Goal: Task Accomplishment & Management: Complete application form

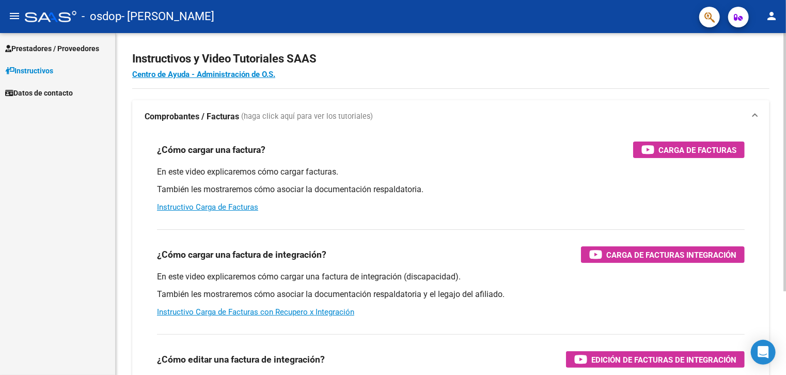
scroll to position [7, 0]
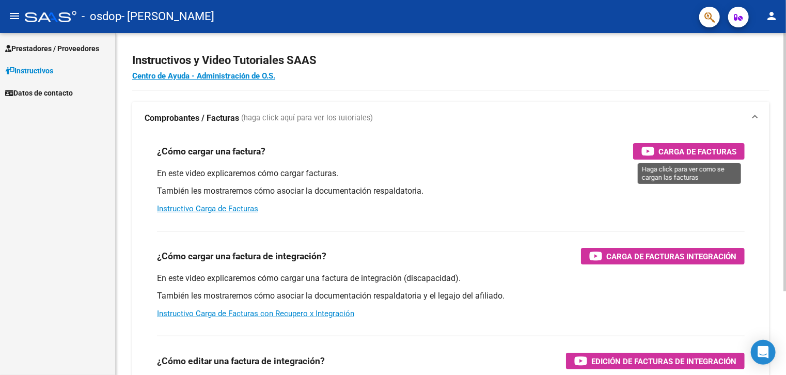
click at [684, 152] on span "Carga de Facturas" at bounding box center [698, 151] width 78 height 13
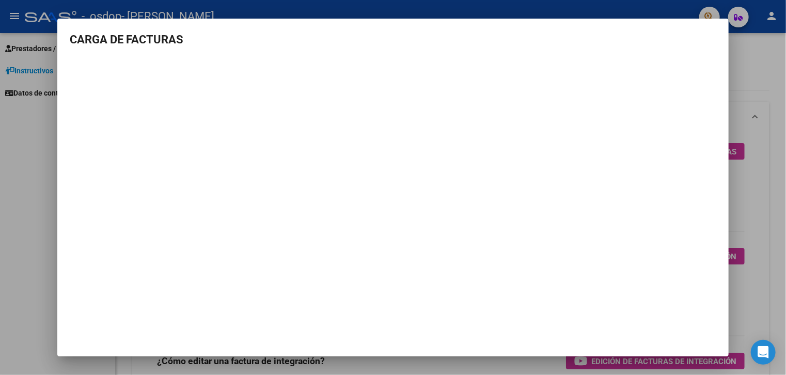
click at [673, 21] on mat-dialog-container "CARGA DE FACTURAS" at bounding box center [392, 187] width 671 height 337
drag, startPoint x: 471, startPoint y: 36, endPoint x: 275, endPoint y: 40, distance: 196.3
click at [373, 36] on h3 "CARGA DE FACTURAS" at bounding box center [393, 39] width 647 height 17
click at [14, 151] on div at bounding box center [393, 187] width 786 height 375
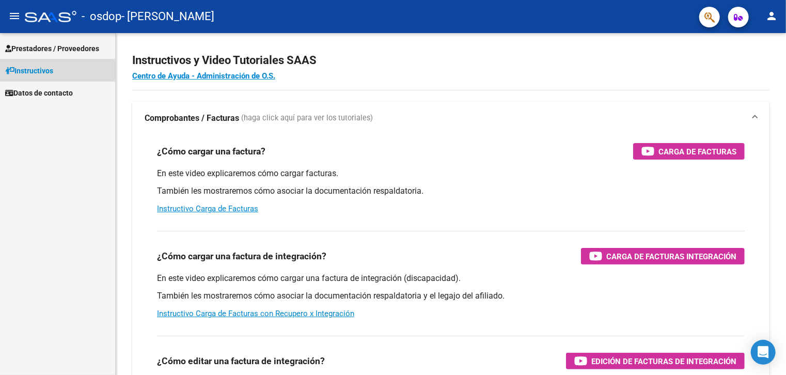
click at [53, 68] on span "Instructivos" at bounding box center [29, 70] width 48 height 11
click at [67, 47] on span "Prestadores / Proveedores" at bounding box center [52, 48] width 94 height 11
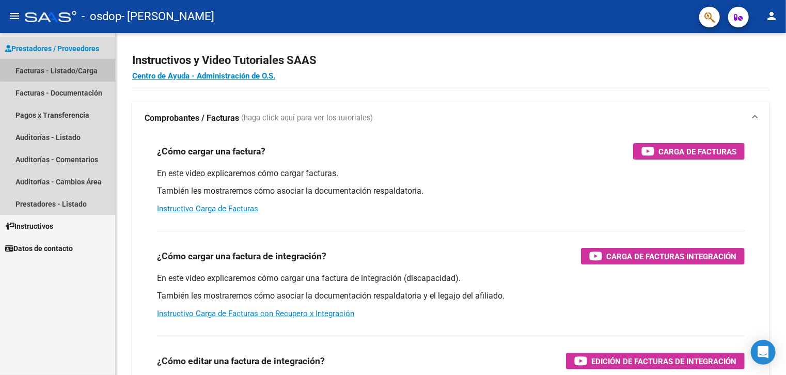
click at [74, 69] on link "Facturas - Listado/Carga" at bounding box center [57, 70] width 115 height 22
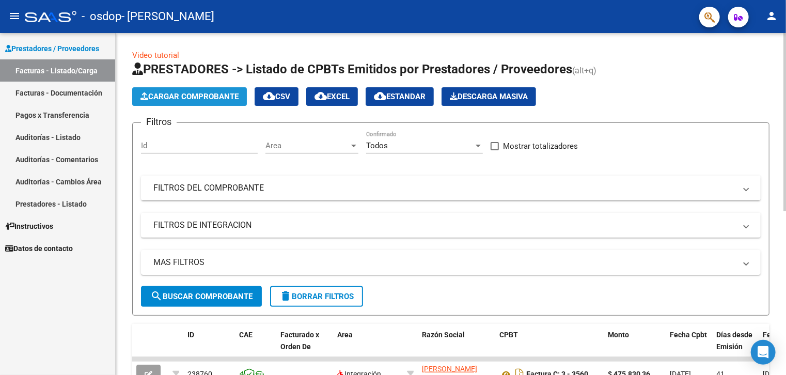
click at [223, 98] on span "Cargar Comprobante" at bounding box center [189, 96] width 98 height 9
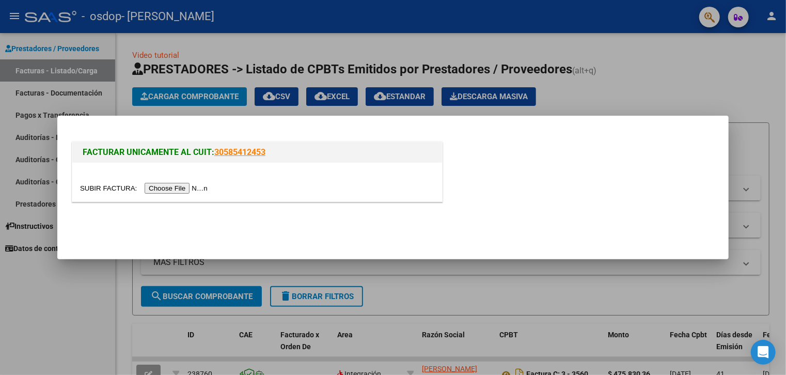
click at [196, 187] on input "file" at bounding box center [145, 188] width 131 height 11
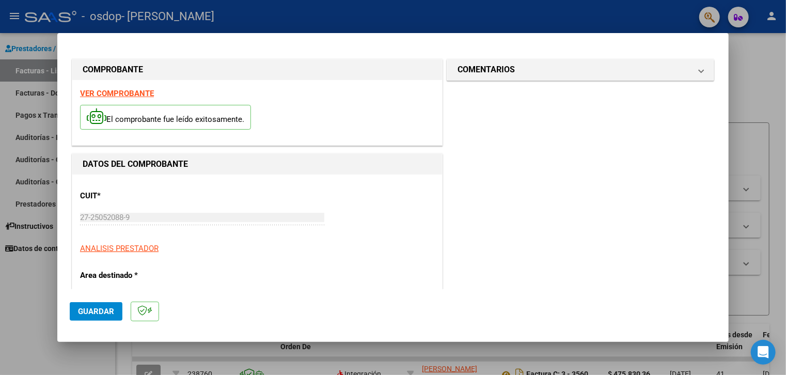
click at [127, 94] on strong "VER COMPROBANTE" at bounding box center [117, 93] width 74 height 9
click at [93, 210] on div "27-25052088-9 Ingresar CUIT" at bounding box center [202, 217] width 244 height 15
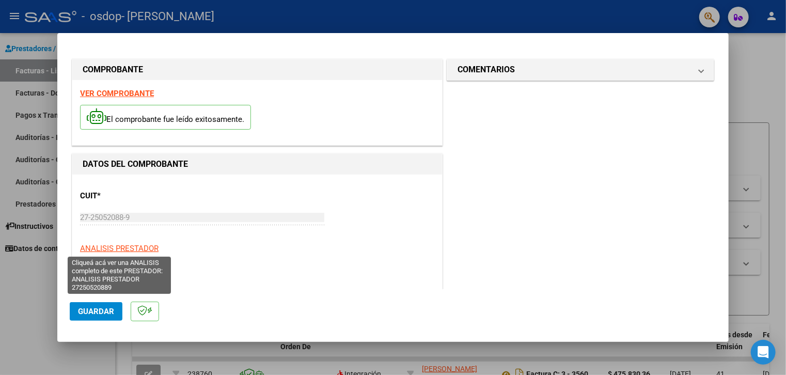
click at [105, 247] on span "ANALISIS PRESTADOR" at bounding box center [119, 248] width 79 height 9
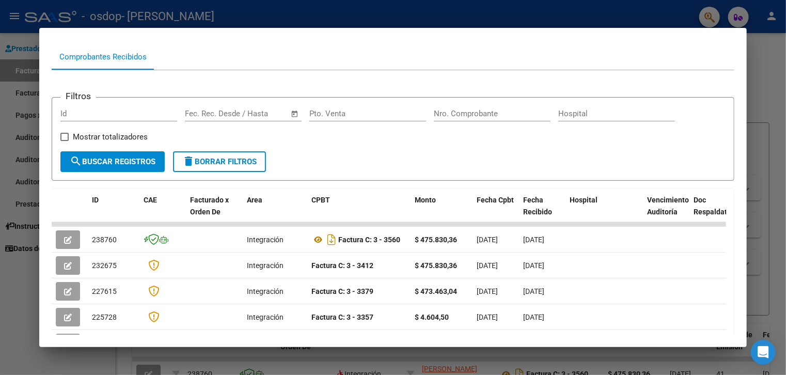
scroll to position [280, 0]
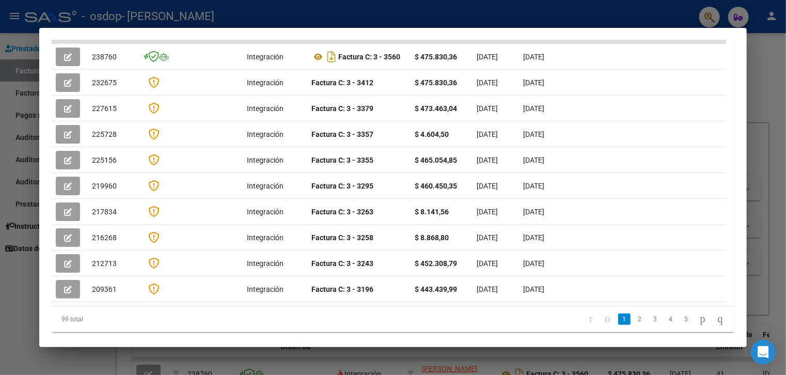
click at [779, 311] on div at bounding box center [393, 187] width 786 height 375
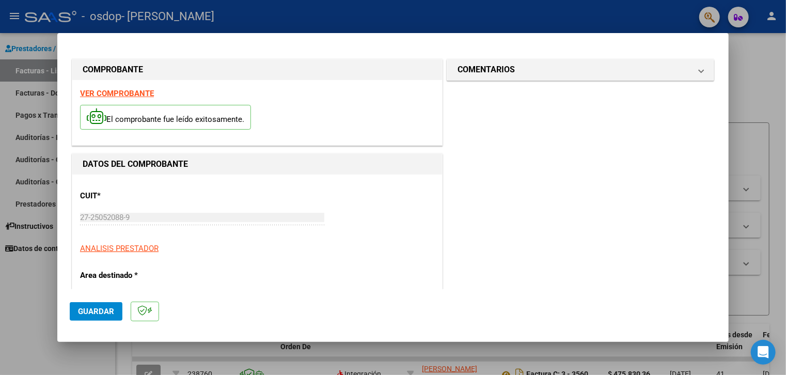
click at [93, 314] on span "Guardar" at bounding box center [96, 311] width 36 height 9
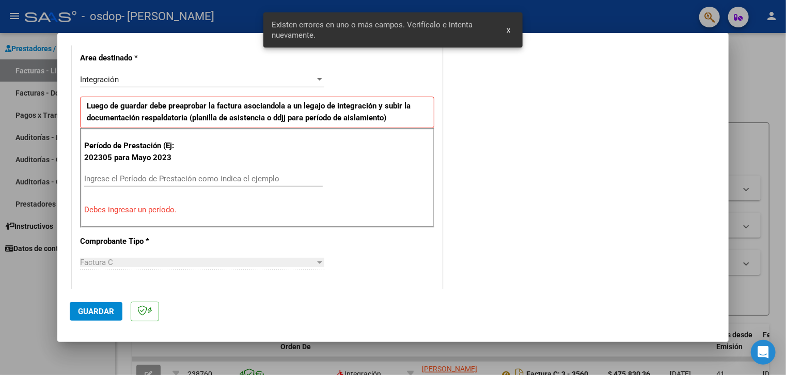
scroll to position [321, 0]
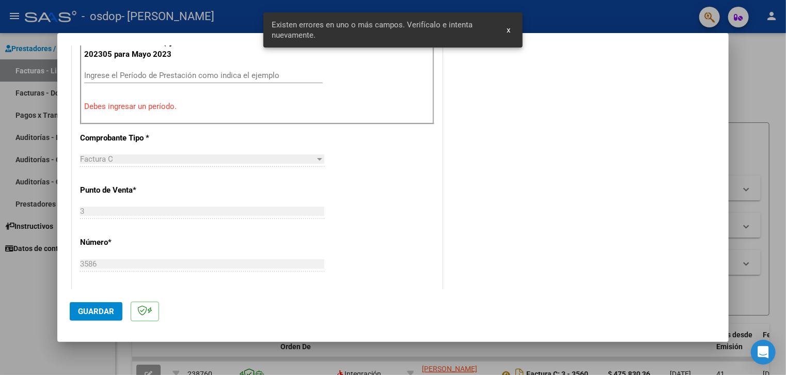
click at [223, 156] on div "Factura C" at bounding box center [197, 158] width 235 height 9
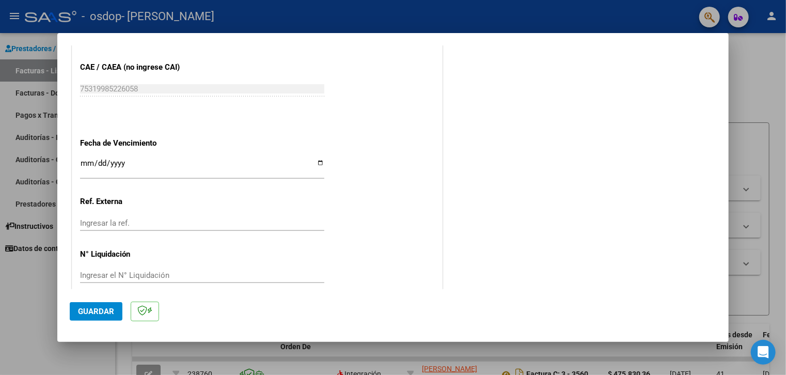
scroll to position [671, 0]
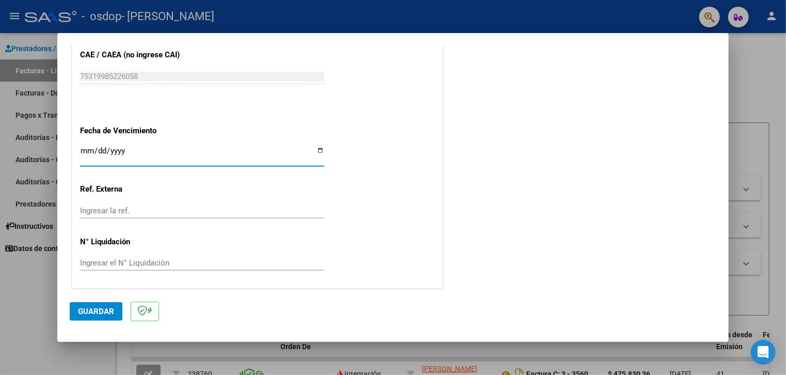
click at [124, 150] on input "Ingresar la fecha" at bounding box center [202, 155] width 244 height 17
click at [86, 150] on input "Ingresar la fecha" at bounding box center [202, 155] width 244 height 17
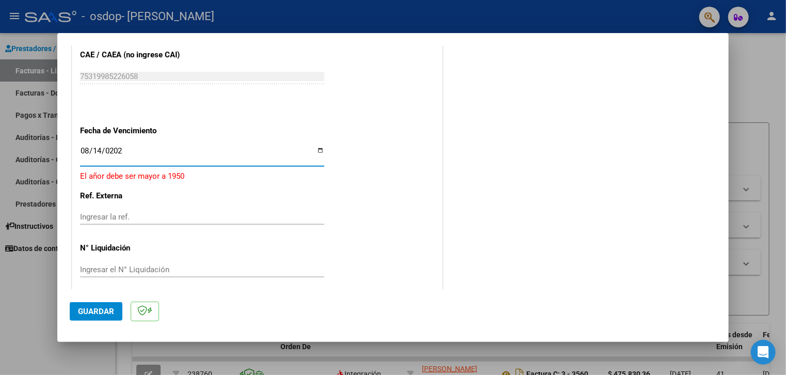
type input "[DATE]"
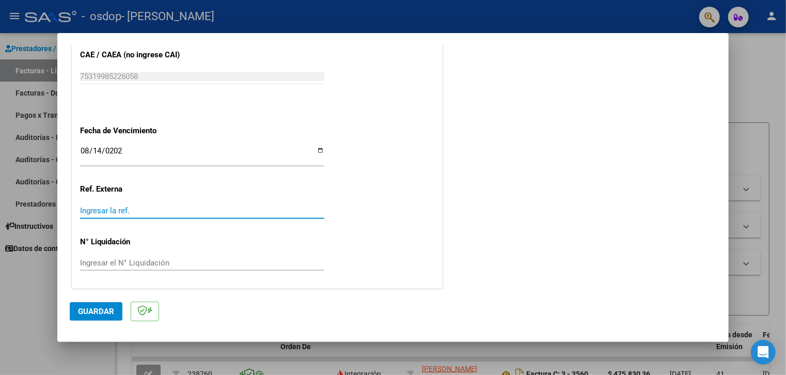
click at [97, 209] on input "Ingresar la ref." at bounding box center [202, 210] width 244 height 9
type input "2"
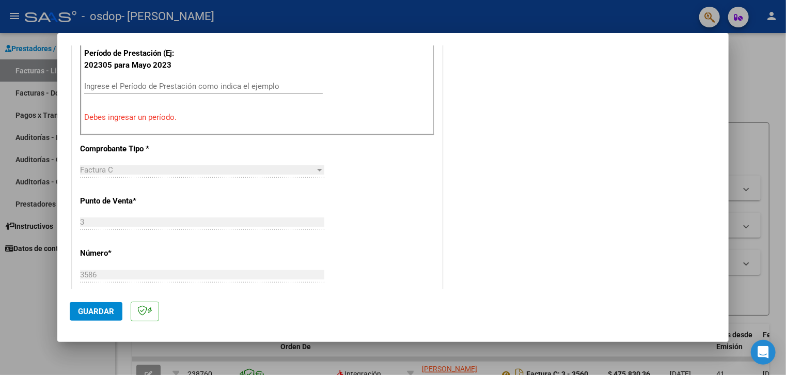
scroll to position [207, 0]
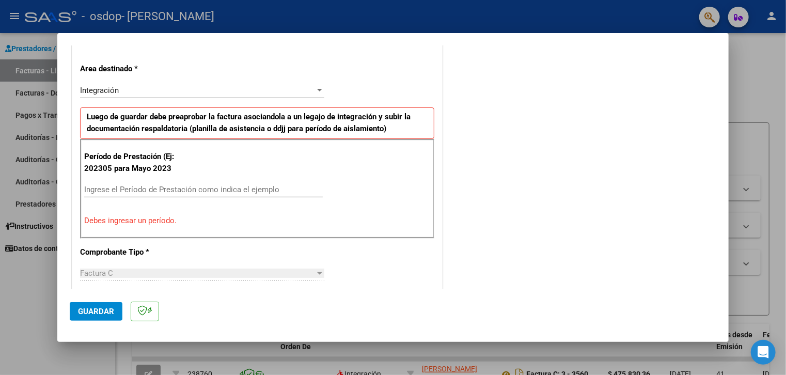
click at [124, 190] on input "Ingrese el Período de Prestación como indica el ejemplo" at bounding box center [203, 189] width 239 height 9
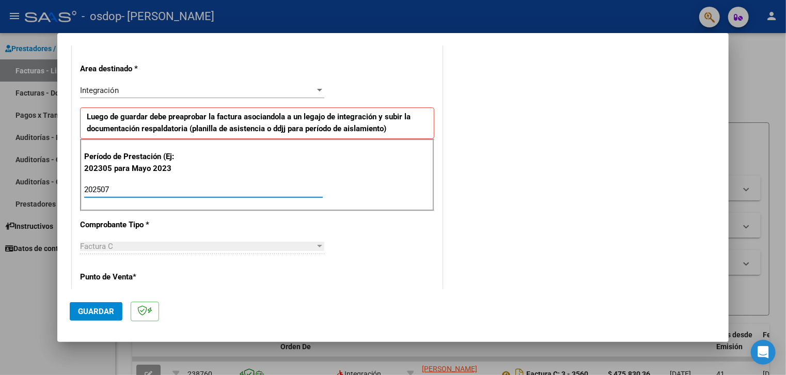
type input "202507"
click at [108, 311] on span "Guardar" at bounding box center [96, 311] width 36 height 9
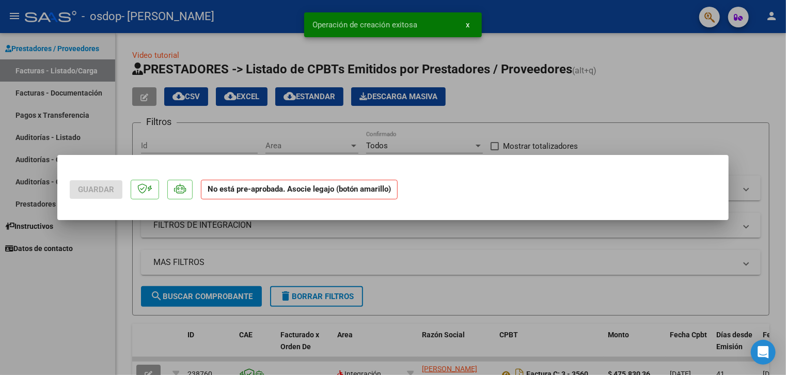
scroll to position [0, 0]
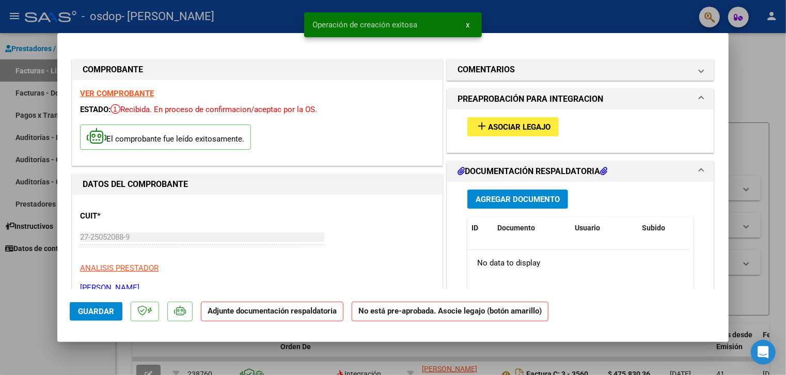
click at [524, 196] on span "Agregar Documento" at bounding box center [518, 199] width 84 height 9
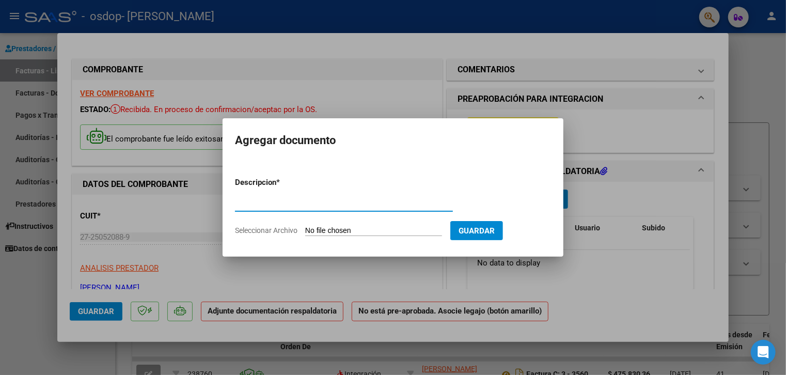
type input "a"
type input "ASISTENCIA [DATE]"
click at [362, 232] on input "Seleccionar Archivo" at bounding box center [373, 231] width 137 height 10
type input "C:\fakepath\ASISTENCIA [DATE] [PERSON_NAME].pdf"
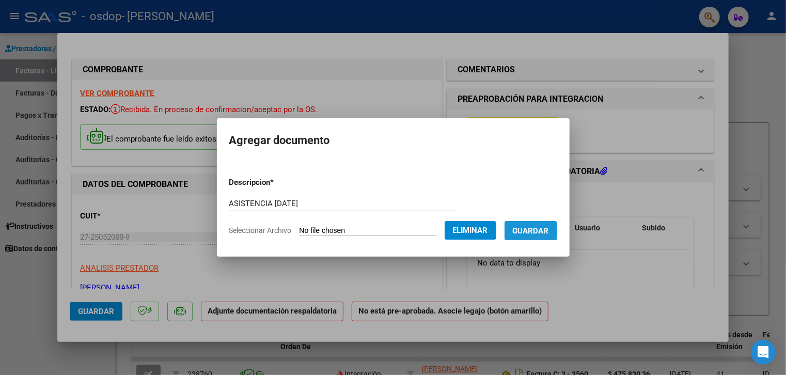
click at [549, 232] on span "Guardar" at bounding box center [531, 230] width 36 height 9
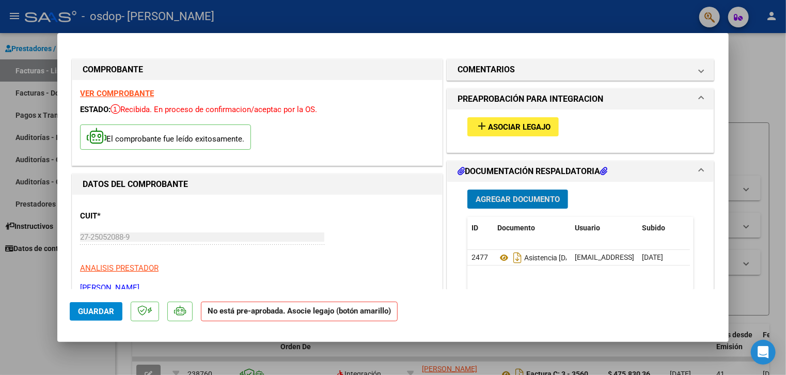
click at [520, 129] on span "Asociar Legajo" at bounding box center [519, 126] width 62 height 9
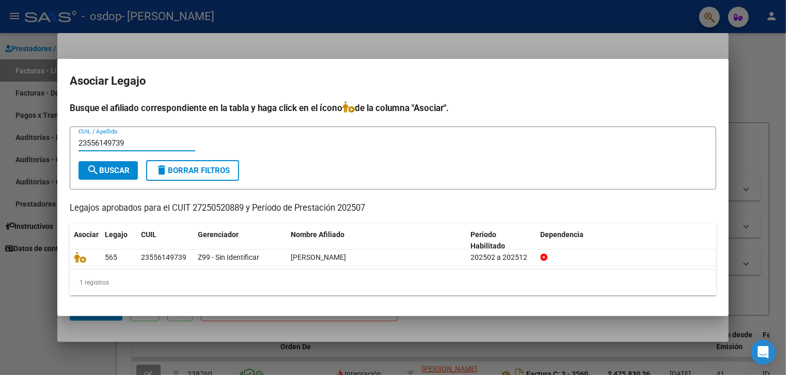
type input "23556149739"
click at [120, 165] on button "search Buscar" at bounding box center [108, 170] width 59 height 19
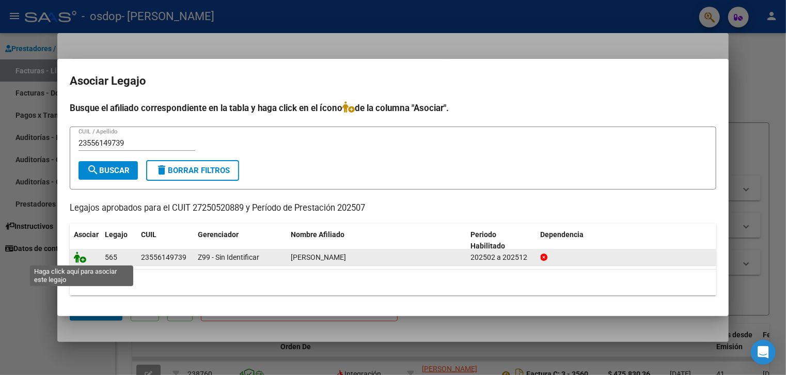
click at [83, 259] on icon at bounding box center [80, 257] width 12 height 11
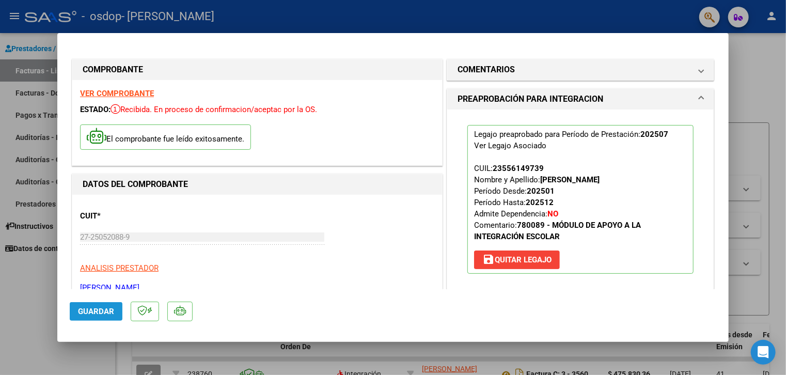
click at [97, 312] on span "Guardar" at bounding box center [96, 311] width 36 height 9
click at [101, 311] on span "Guardar" at bounding box center [96, 311] width 36 height 9
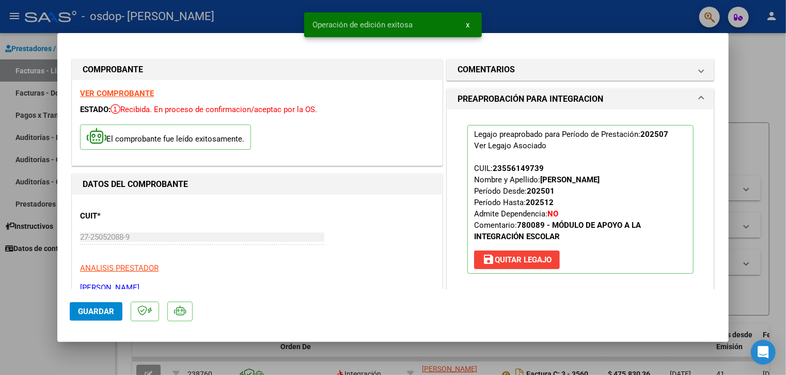
click at [450, 358] on div at bounding box center [393, 187] width 786 height 375
type input "$ 0,00"
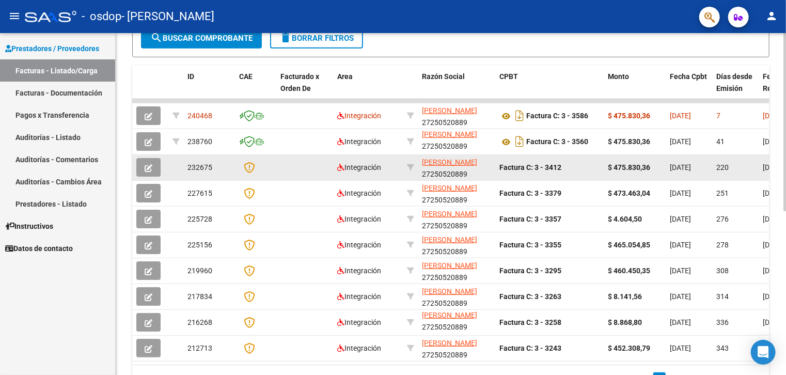
scroll to position [155, 0]
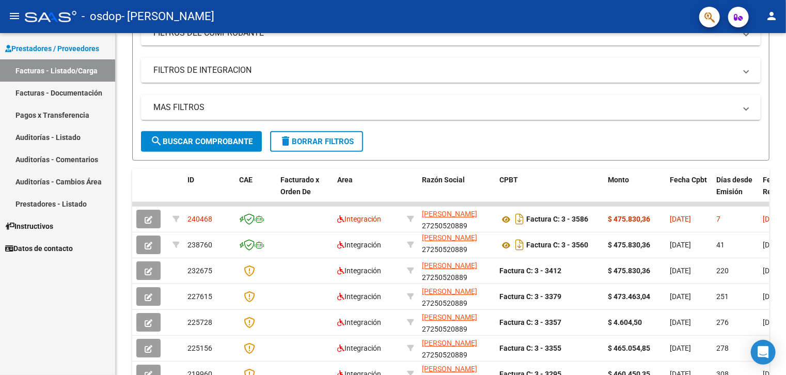
click at [50, 114] on link "Pagos x Transferencia" at bounding box center [57, 115] width 115 height 22
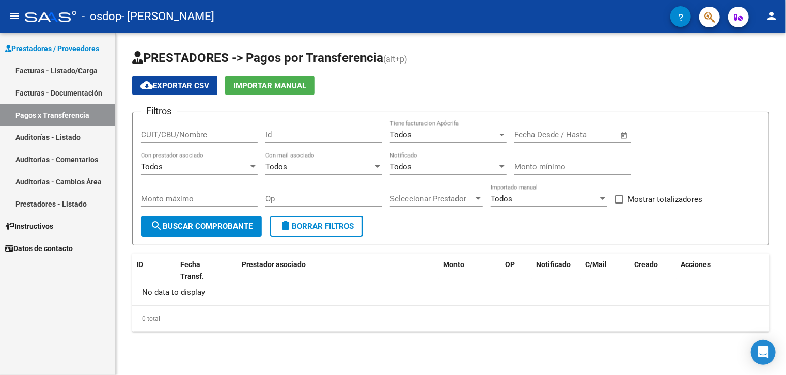
click at [66, 139] on link "Auditorías - Listado" at bounding box center [57, 137] width 115 height 22
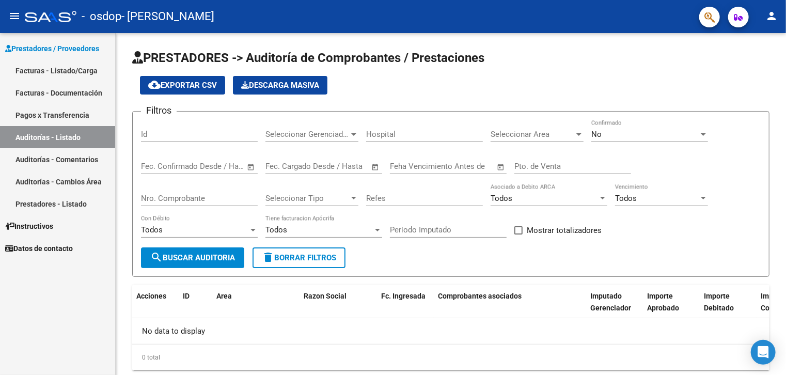
click at [67, 121] on link "Pagos x Transferencia" at bounding box center [57, 115] width 115 height 22
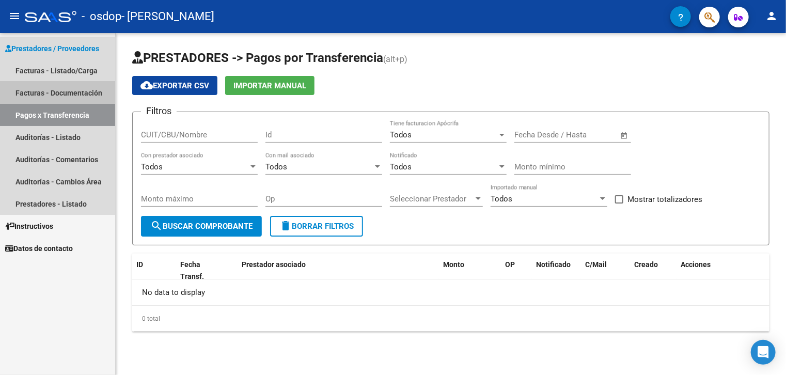
click at [50, 87] on link "Facturas - Documentación" at bounding box center [57, 93] width 115 height 22
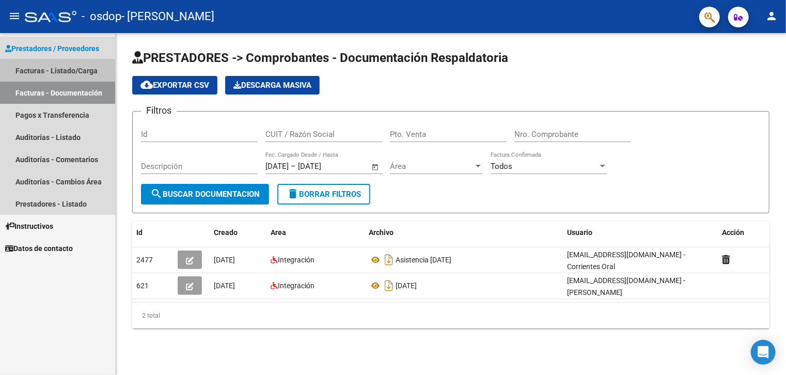
click at [70, 67] on link "Facturas - Listado/Carga" at bounding box center [57, 70] width 115 height 22
